Goal: Task Accomplishment & Management: Complete application form

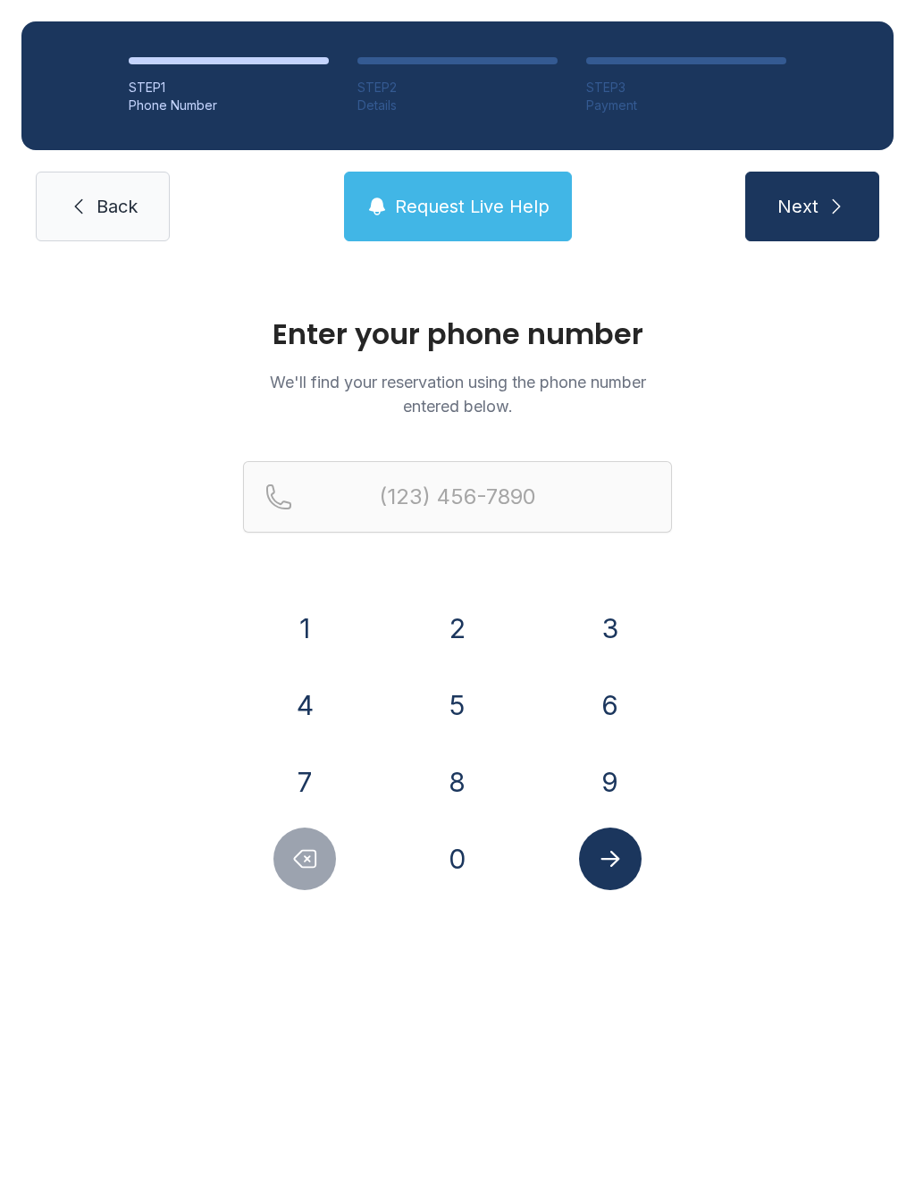
click at [463, 636] on button "2" at bounding box center [457, 628] width 63 height 63
click at [463, 686] on button "5" at bounding box center [457, 705] width 63 height 63
click at [626, 677] on button "6" at bounding box center [610, 705] width 63 height 63
click at [316, 780] on button "7" at bounding box center [304, 782] width 63 height 63
click at [318, 618] on button "1" at bounding box center [304, 628] width 63 height 63
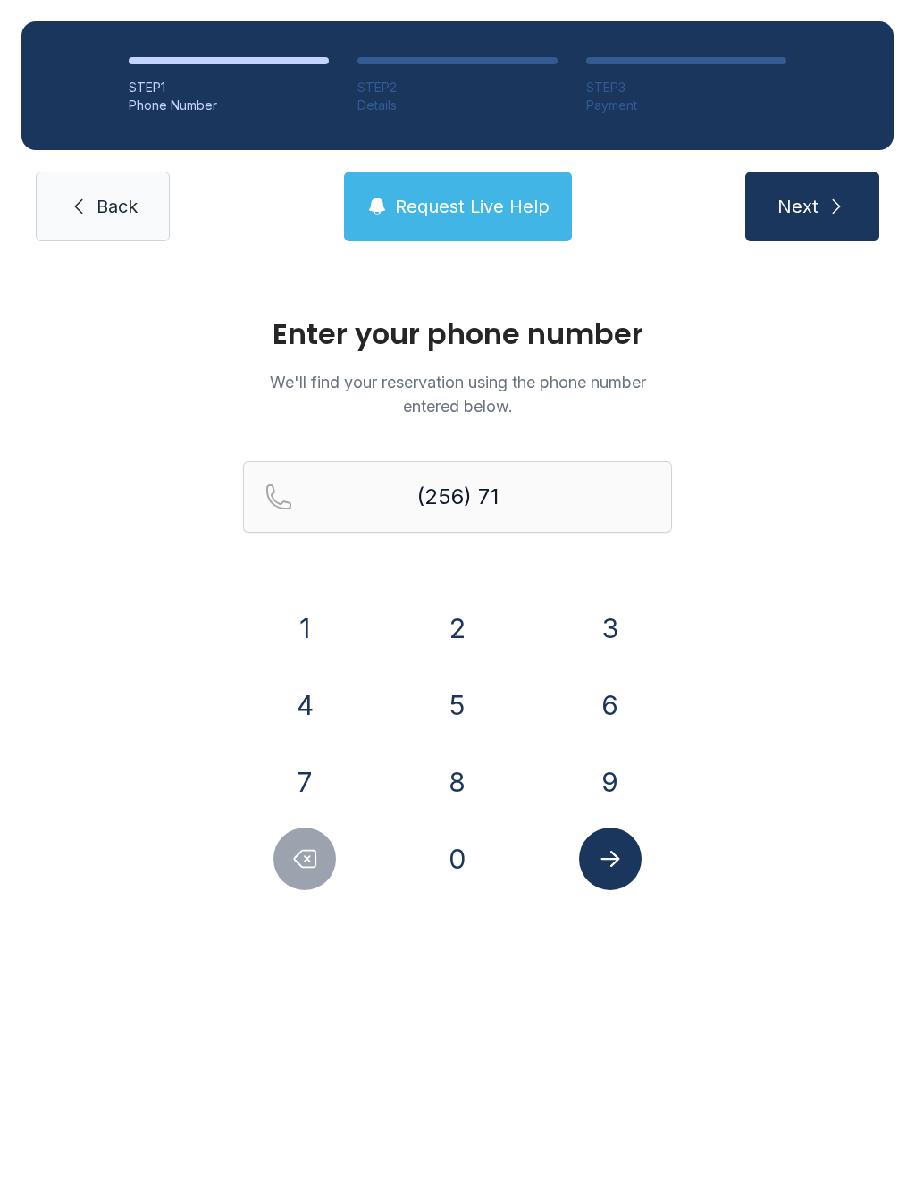
click at [467, 786] on button "8" at bounding box center [457, 782] width 63 height 63
click at [327, 786] on button "7" at bounding box center [304, 782] width 63 height 63
click at [602, 720] on button "6" at bounding box center [610, 705] width 63 height 63
click at [477, 627] on button "2" at bounding box center [457, 628] width 63 height 63
click at [595, 707] on button "6" at bounding box center [610, 705] width 63 height 63
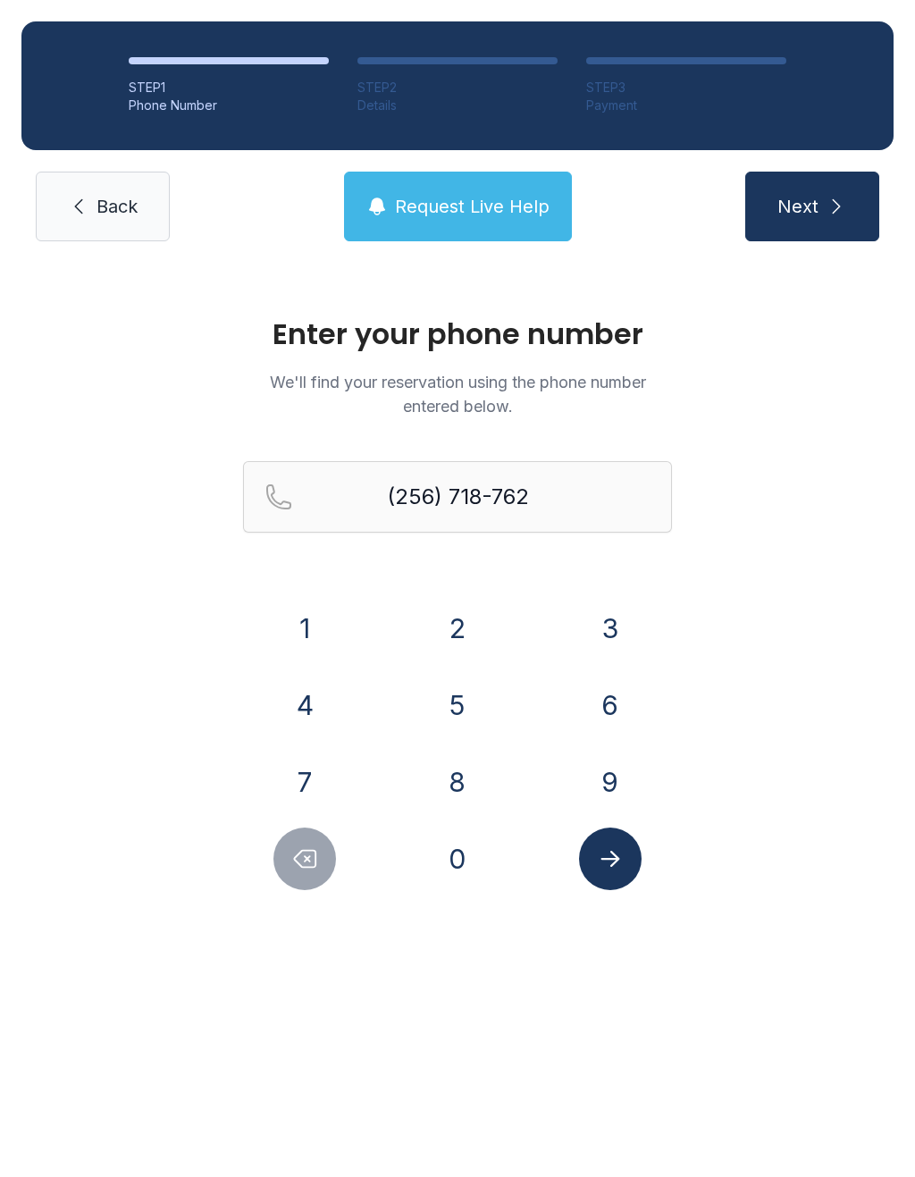
type input "[PHONE_NUMBER]"
click at [625, 862] on button "Submit lookup form" at bounding box center [610, 859] width 63 height 63
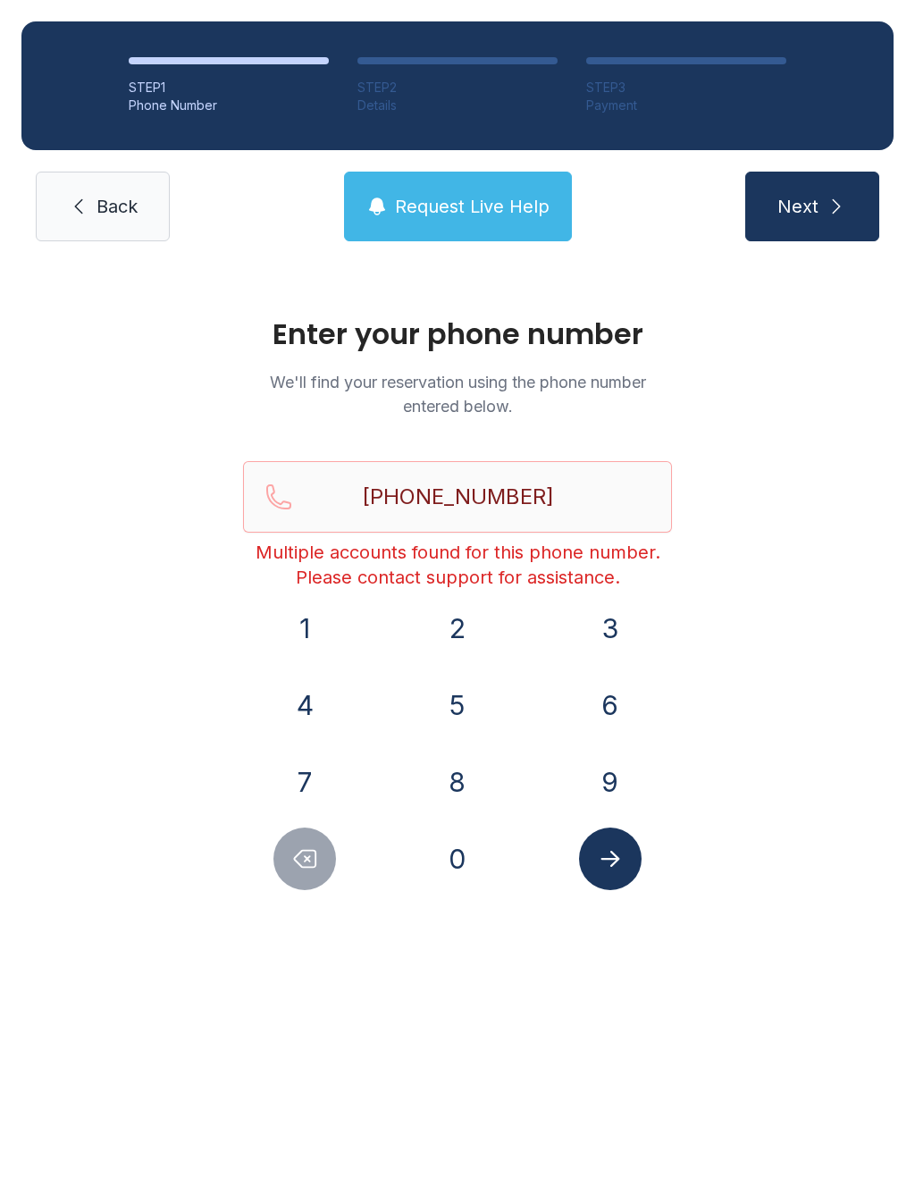
click at [601, 877] on button "Submit lookup form" at bounding box center [610, 859] width 63 height 63
click at [857, 194] on button "Next" at bounding box center [812, 207] width 134 height 70
click at [98, 209] on span "Back" at bounding box center [117, 206] width 41 height 25
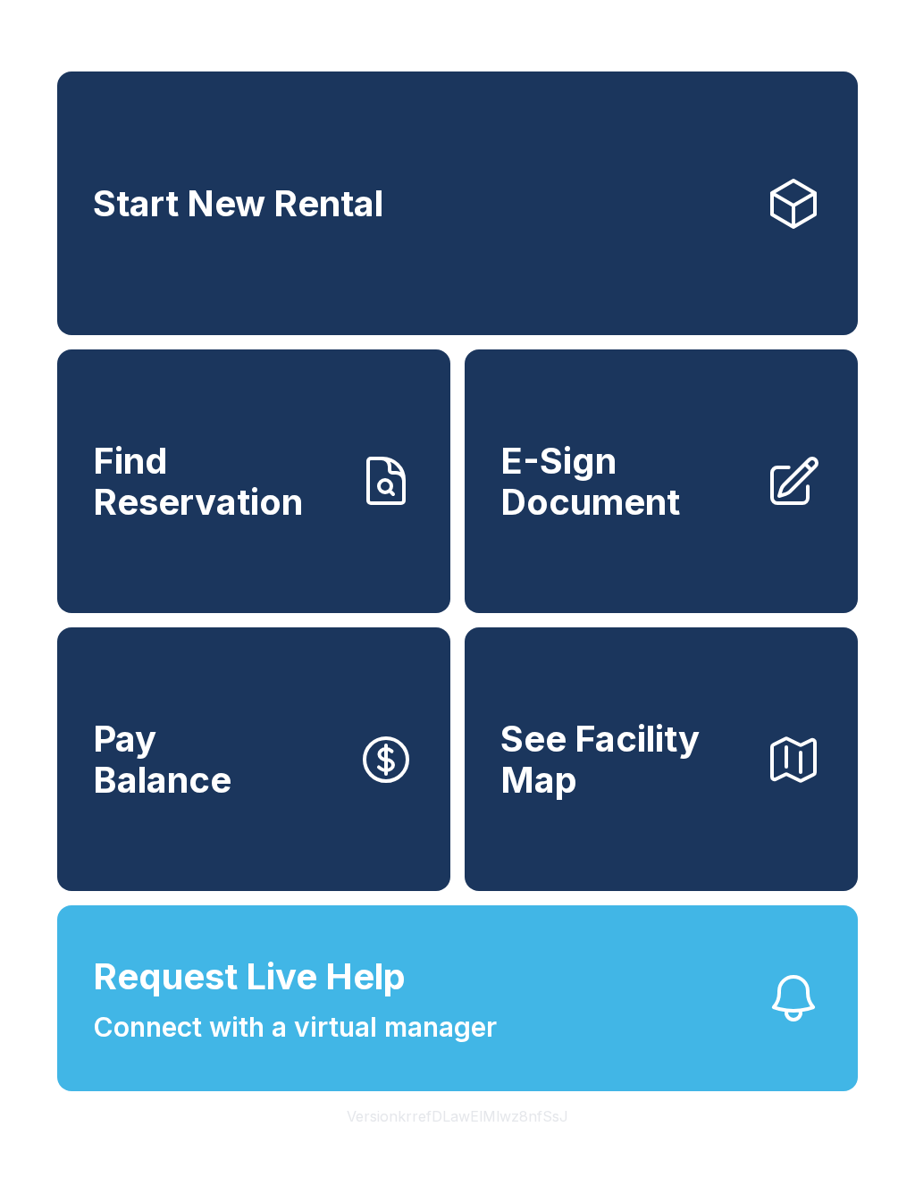
click at [255, 522] on span "Find Reservation" at bounding box center [218, 481] width 250 height 81
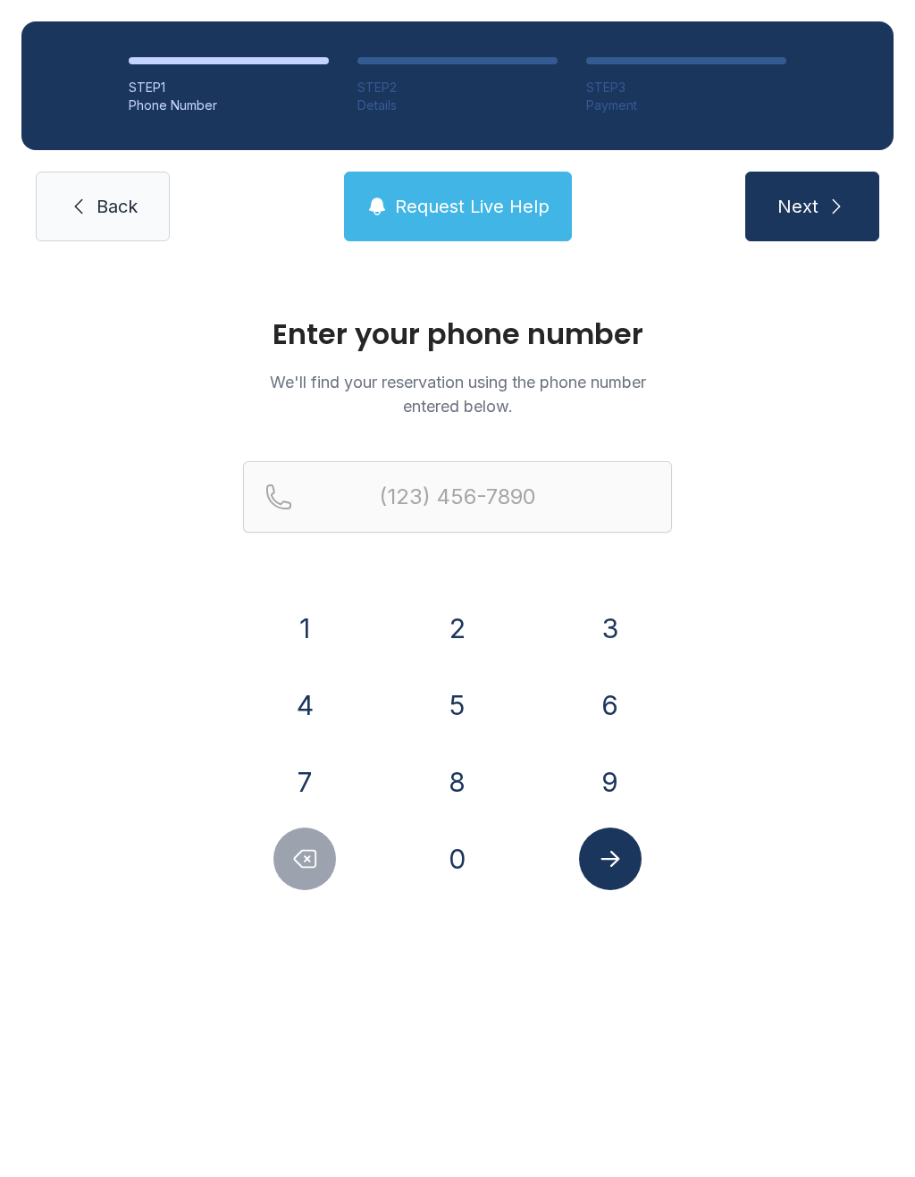
click at [451, 634] on button "2" at bounding box center [457, 628] width 63 height 63
click at [471, 709] on button "5" at bounding box center [457, 705] width 63 height 63
click at [607, 700] on button "6" at bounding box center [610, 705] width 63 height 63
click at [318, 781] on button "7" at bounding box center [304, 782] width 63 height 63
click at [309, 612] on button "1" at bounding box center [304, 628] width 63 height 63
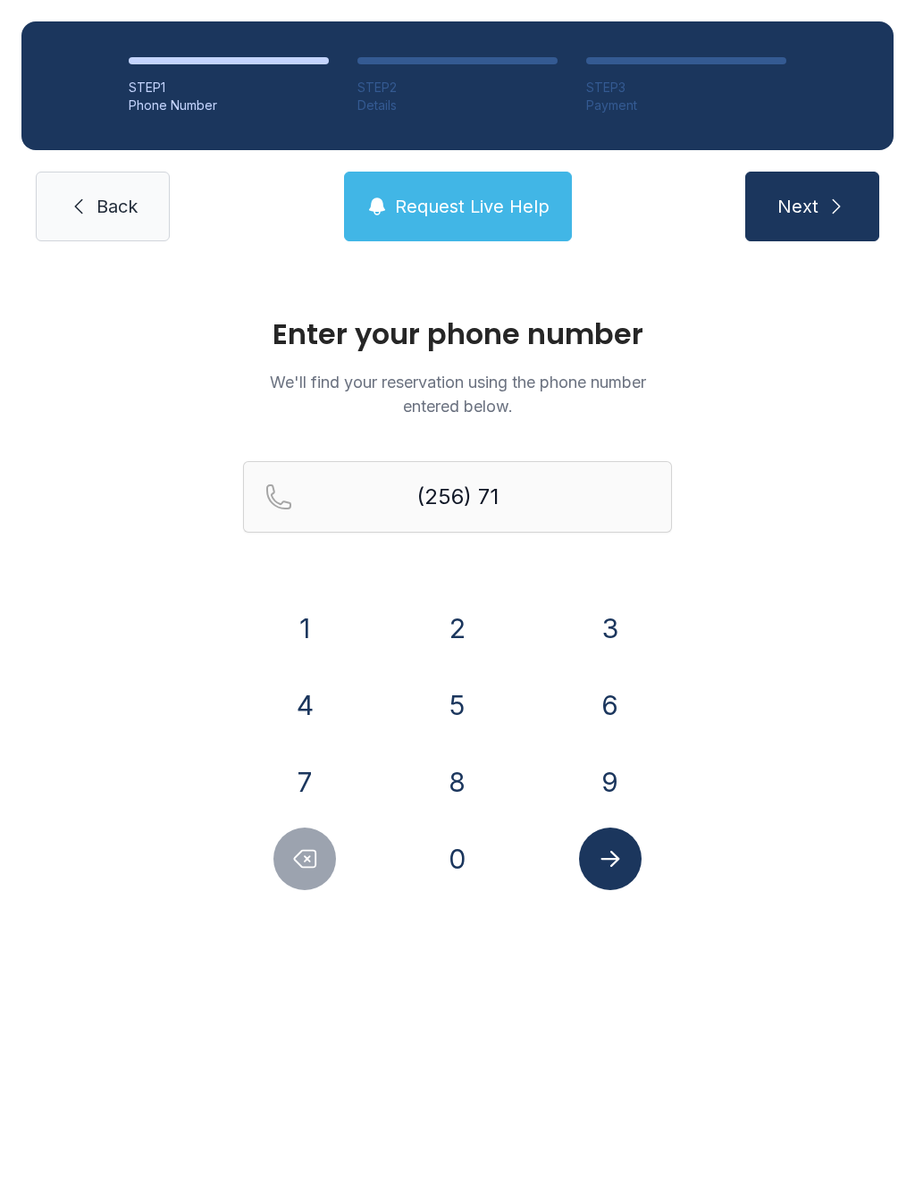
click at [463, 779] on button "8" at bounding box center [457, 782] width 63 height 63
click at [314, 780] on button "7" at bounding box center [304, 782] width 63 height 63
click at [605, 675] on button "6" at bounding box center [610, 705] width 63 height 63
click at [453, 635] on button "2" at bounding box center [457, 628] width 63 height 63
click at [631, 706] on button "6" at bounding box center [610, 705] width 63 height 63
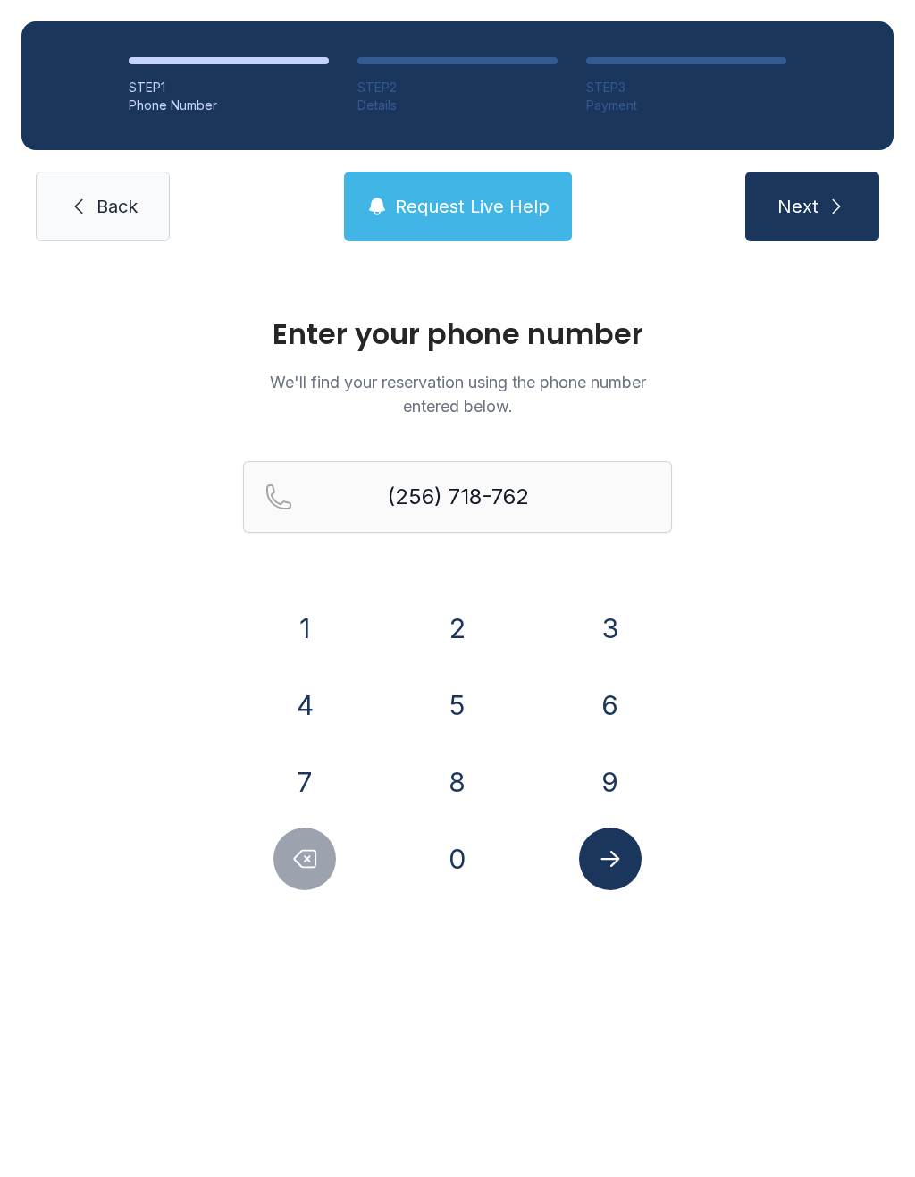
type input "[PHONE_NUMBER]"
click at [625, 876] on button "Submit lookup form" at bounding box center [610, 859] width 63 height 63
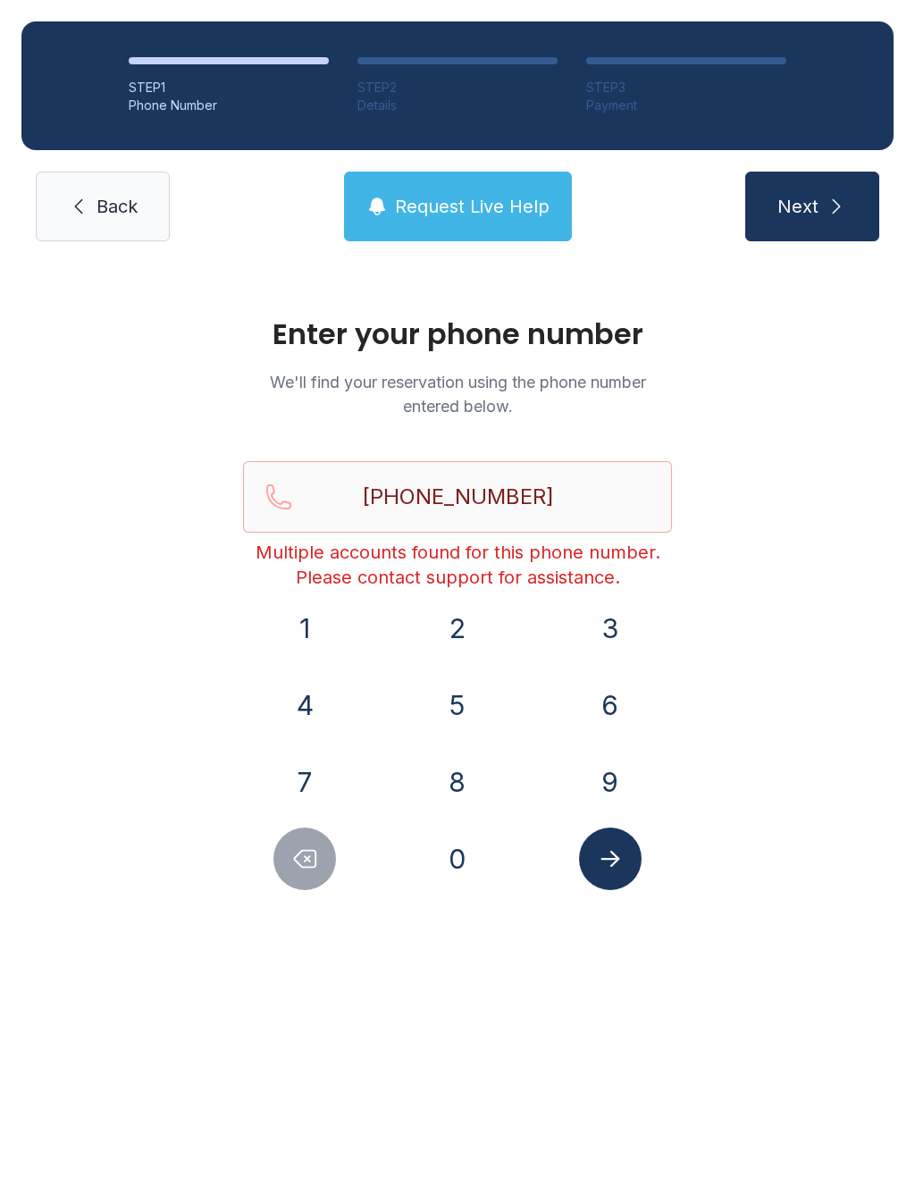
click at [114, 197] on span "Back" at bounding box center [117, 206] width 41 height 25
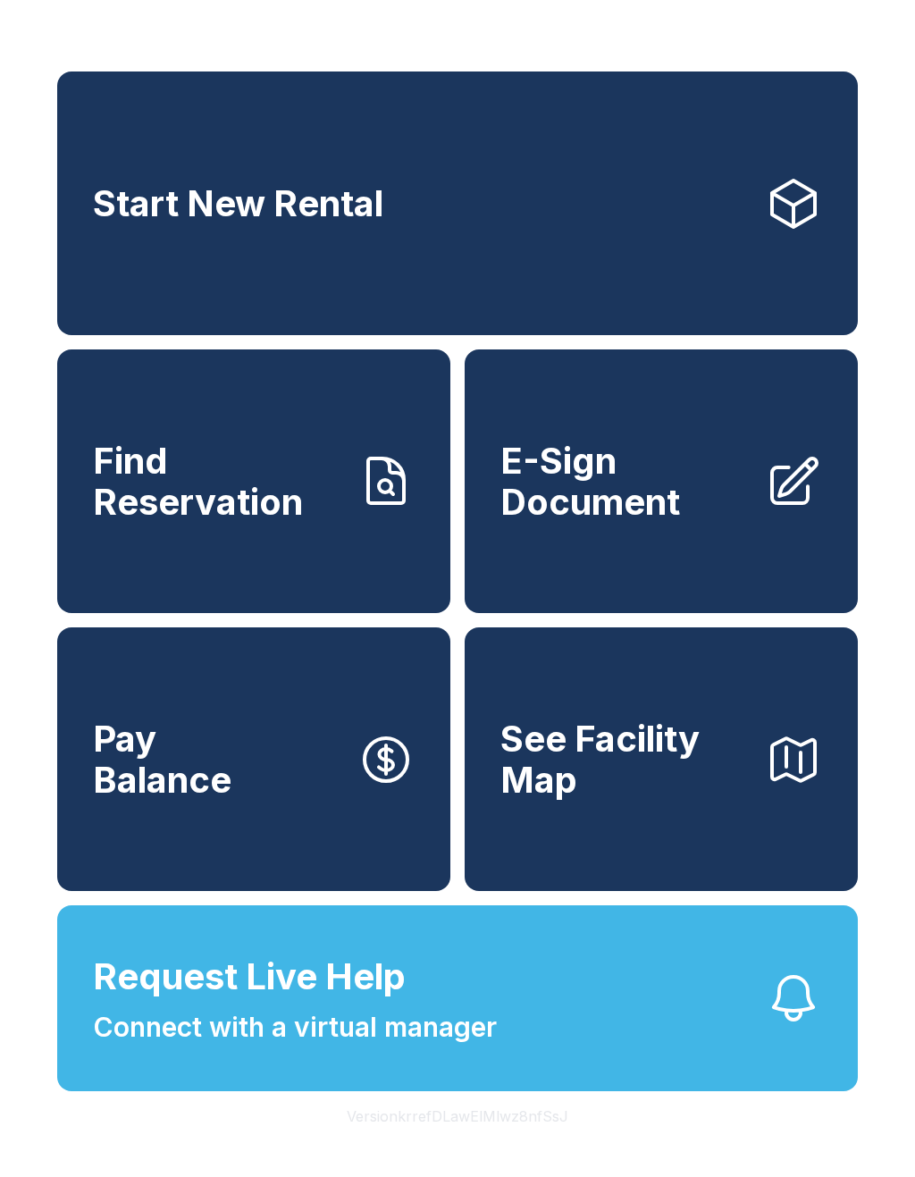
click at [101, 190] on span "Start New Rental" at bounding box center [238, 203] width 290 height 41
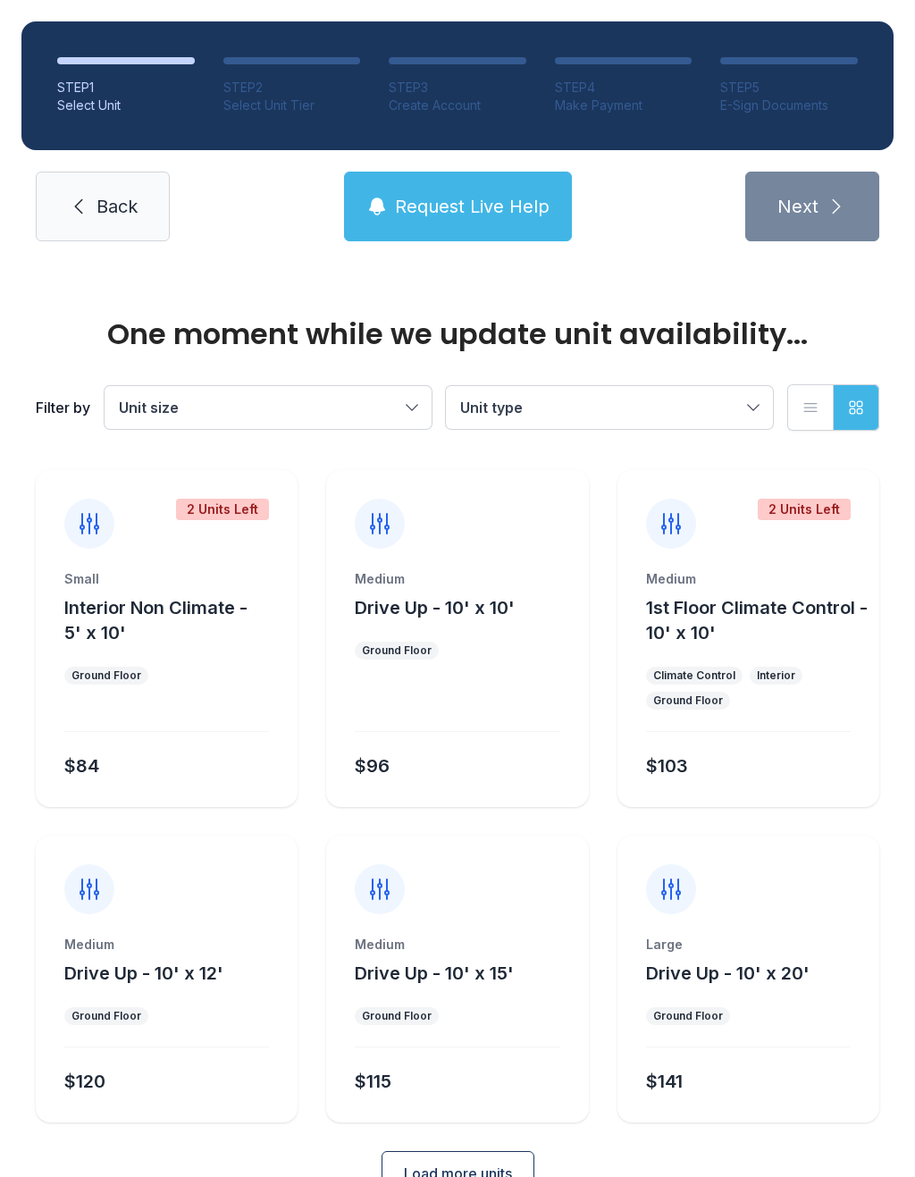
click at [101, 190] on link "Back" at bounding box center [103, 207] width 134 height 70
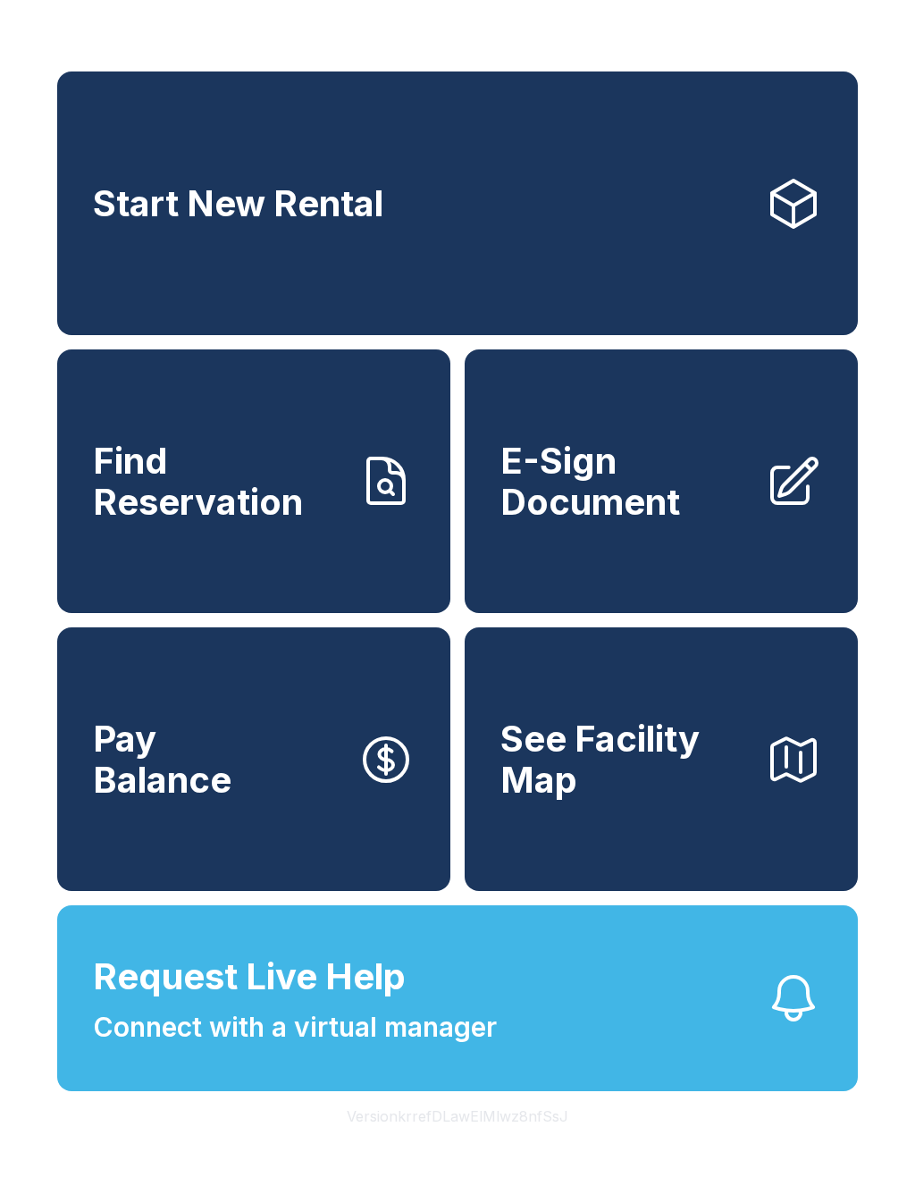
click at [705, 514] on span "E-Sign Document" at bounding box center [625, 481] width 250 height 81
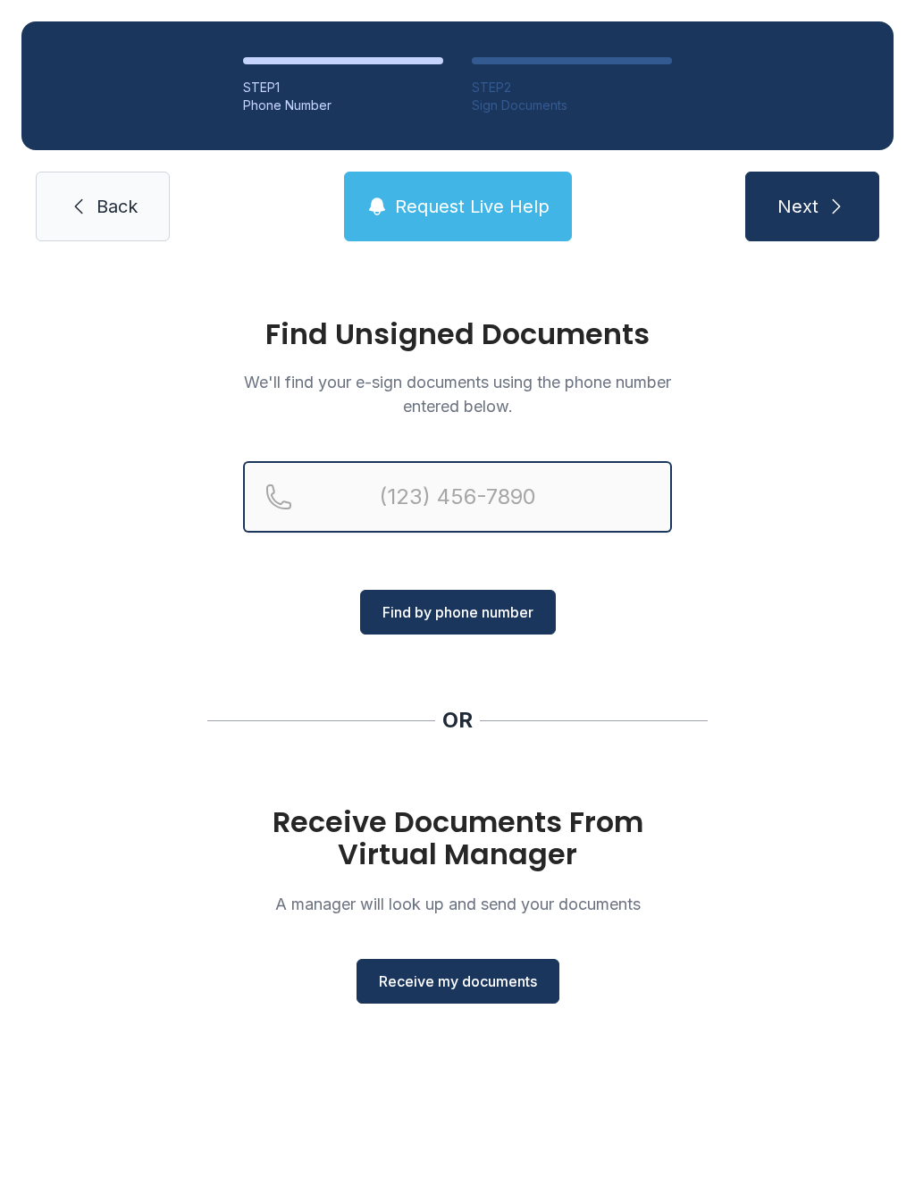
click at [420, 495] on input "Reservation phone number" at bounding box center [457, 496] width 429 height 71
type input "[PHONE_NUMBER]"
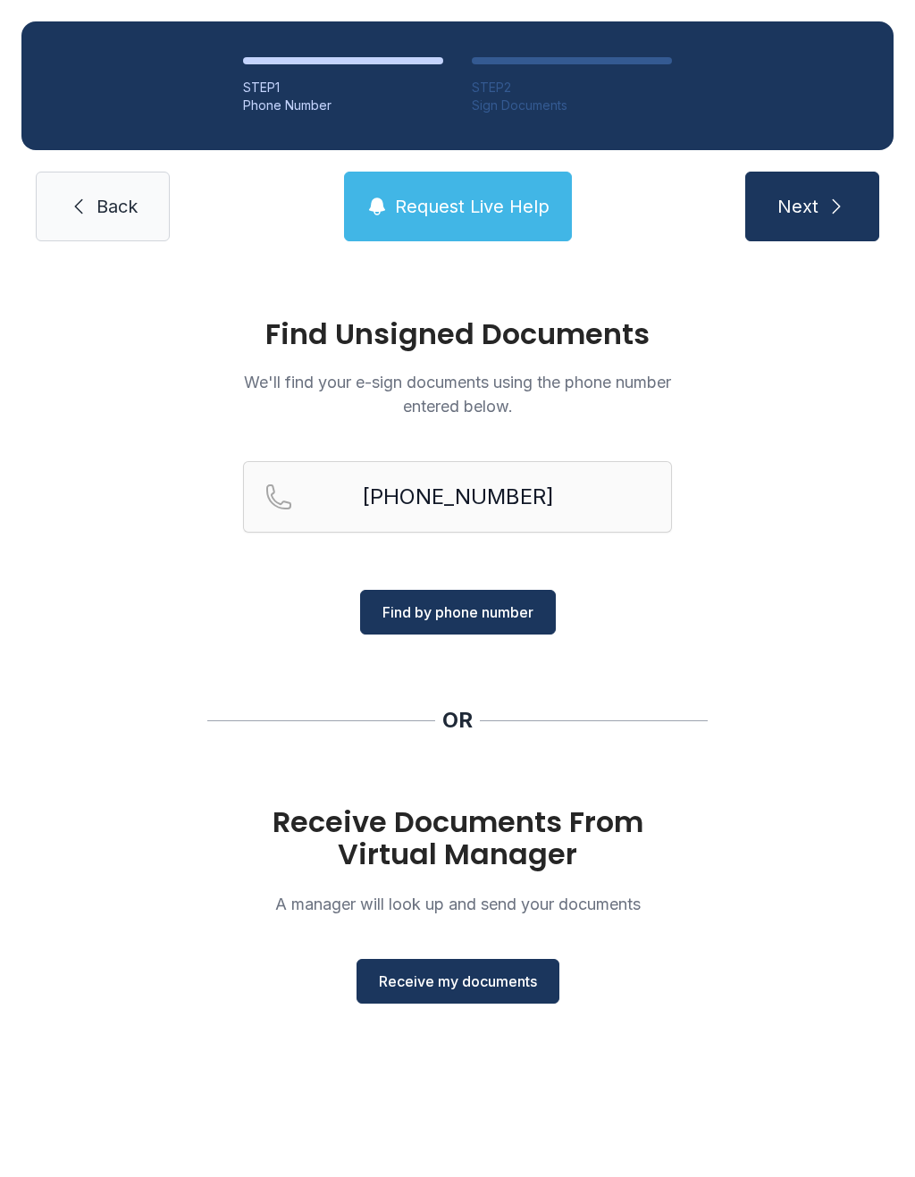
click at [829, 207] on icon "submit" at bounding box center [836, 206] width 21 height 21
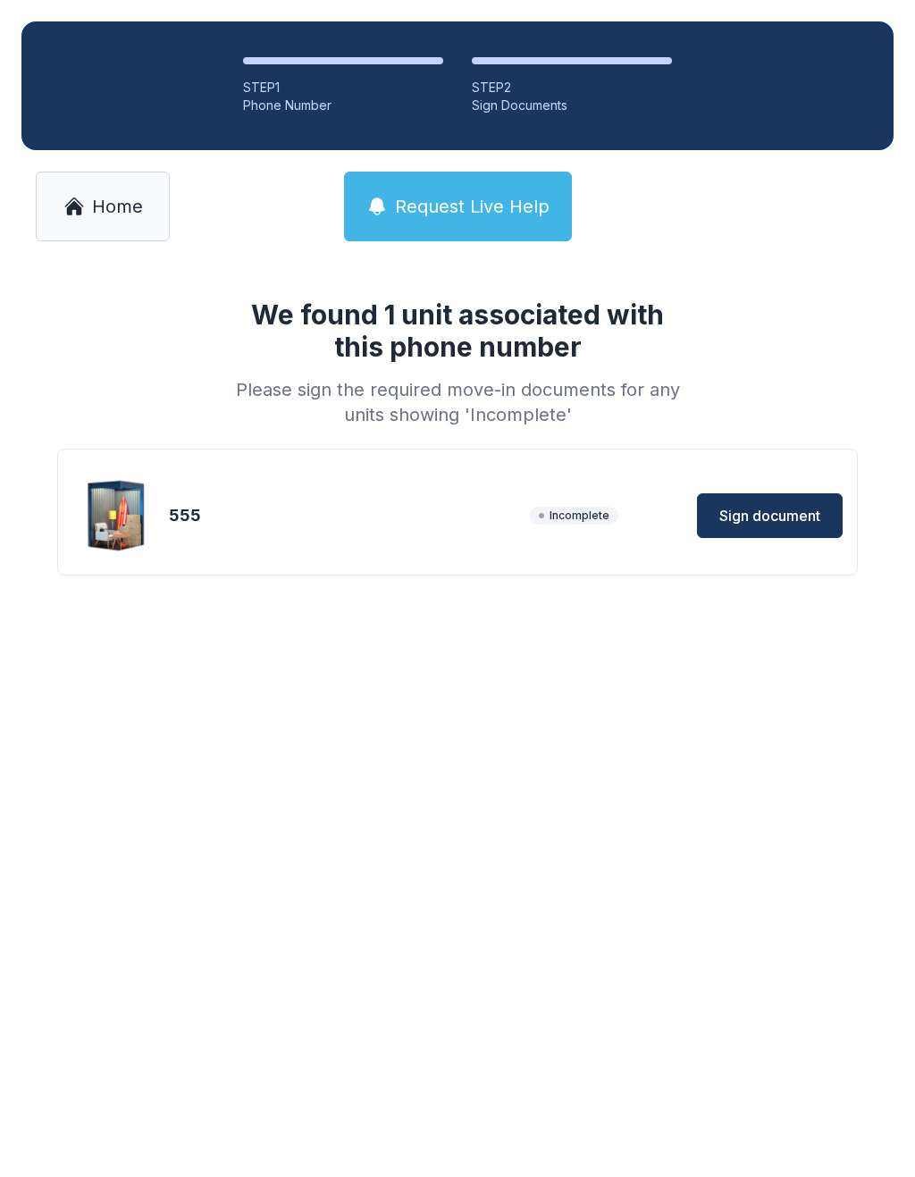
click at [793, 526] on span "Sign document" at bounding box center [769, 515] width 101 height 21
